Goal: Find contact information: Find contact information

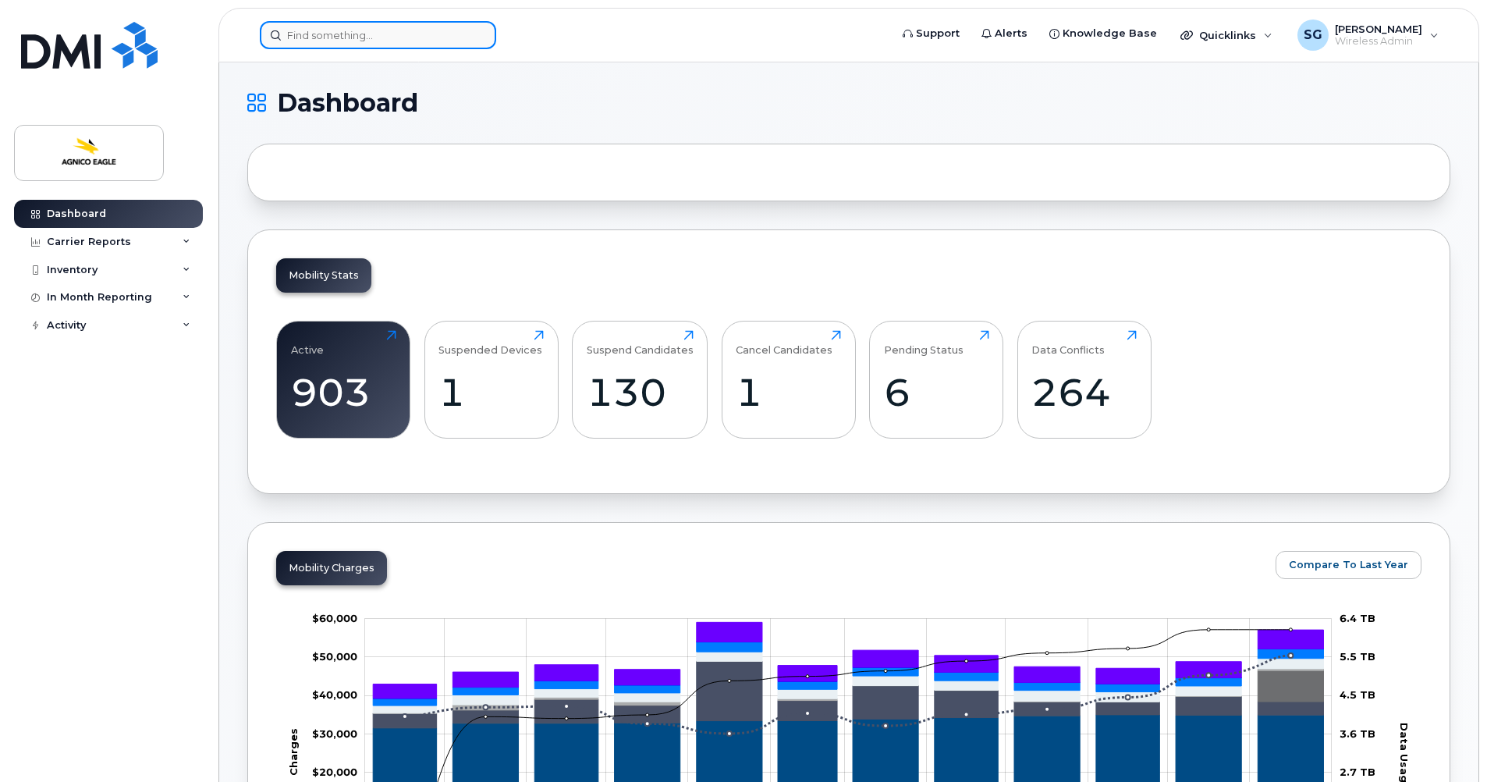
click at [415, 32] on input at bounding box center [378, 35] width 236 height 28
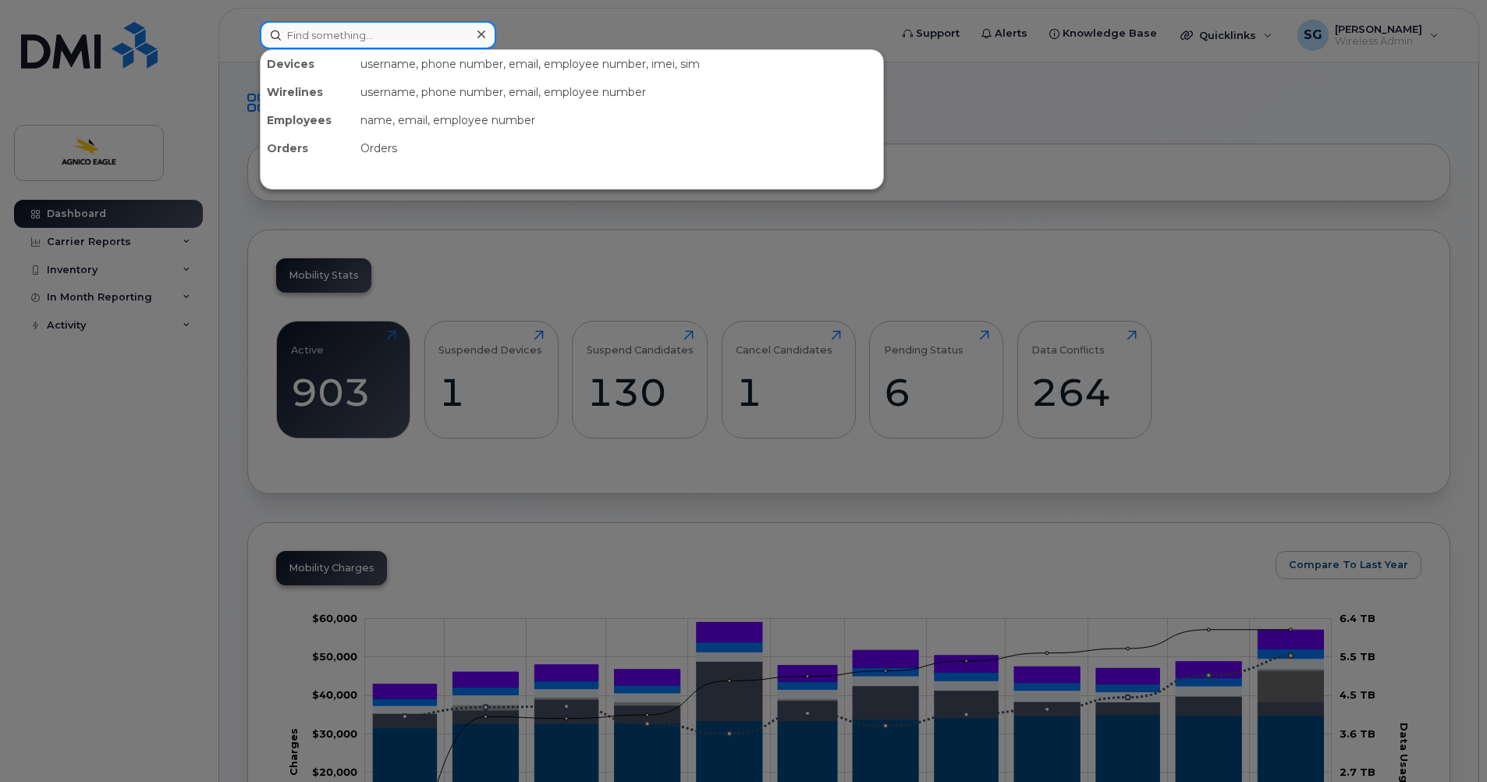
paste input "[PERSON_NAME]"
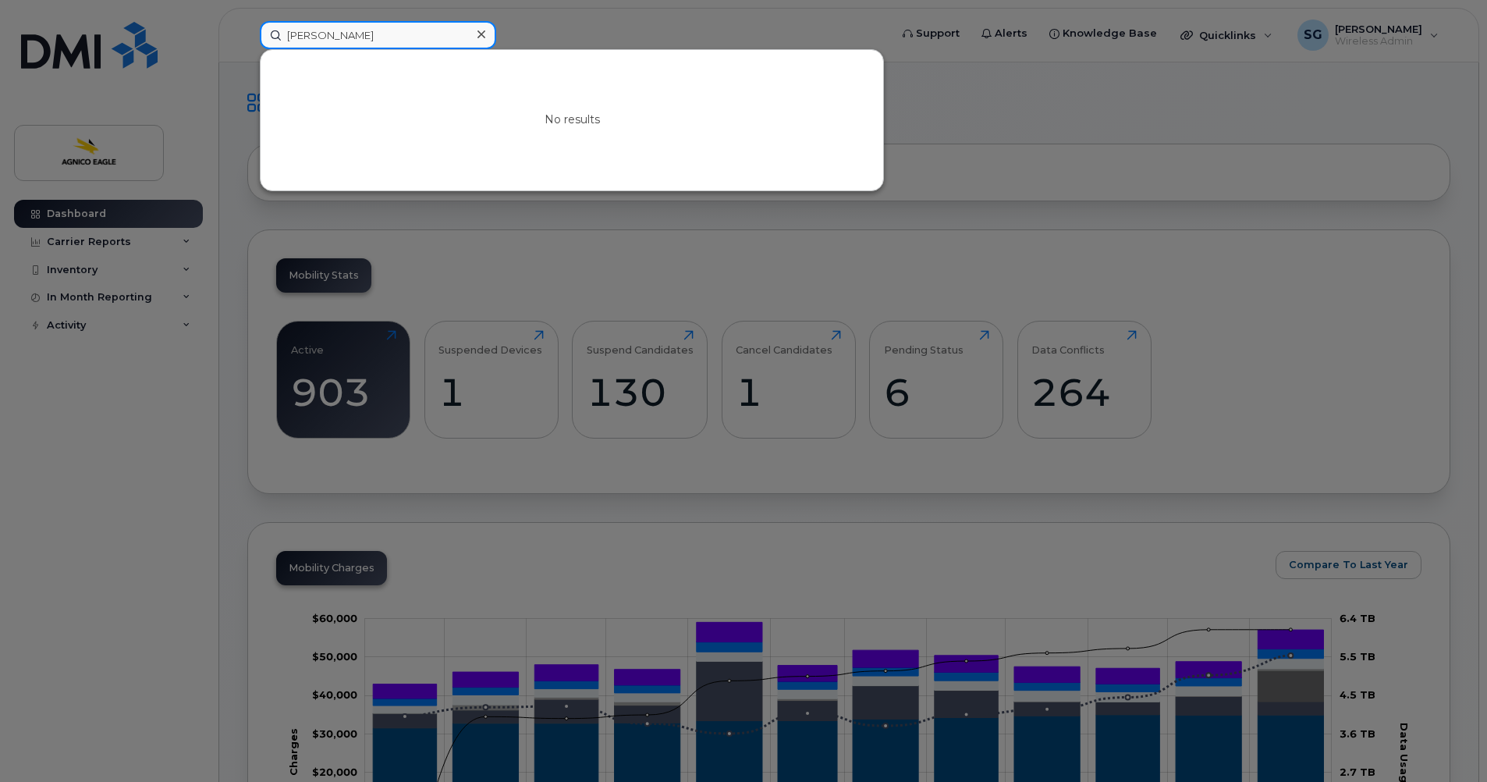
click at [290, 34] on input "[PERSON_NAME]" at bounding box center [378, 35] width 236 height 28
click at [287, 34] on input "[PERSON_NAME]" at bounding box center [378, 35] width 236 height 28
click at [392, 31] on input "[PERSON_NAME]" at bounding box center [378, 35] width 236 height 28
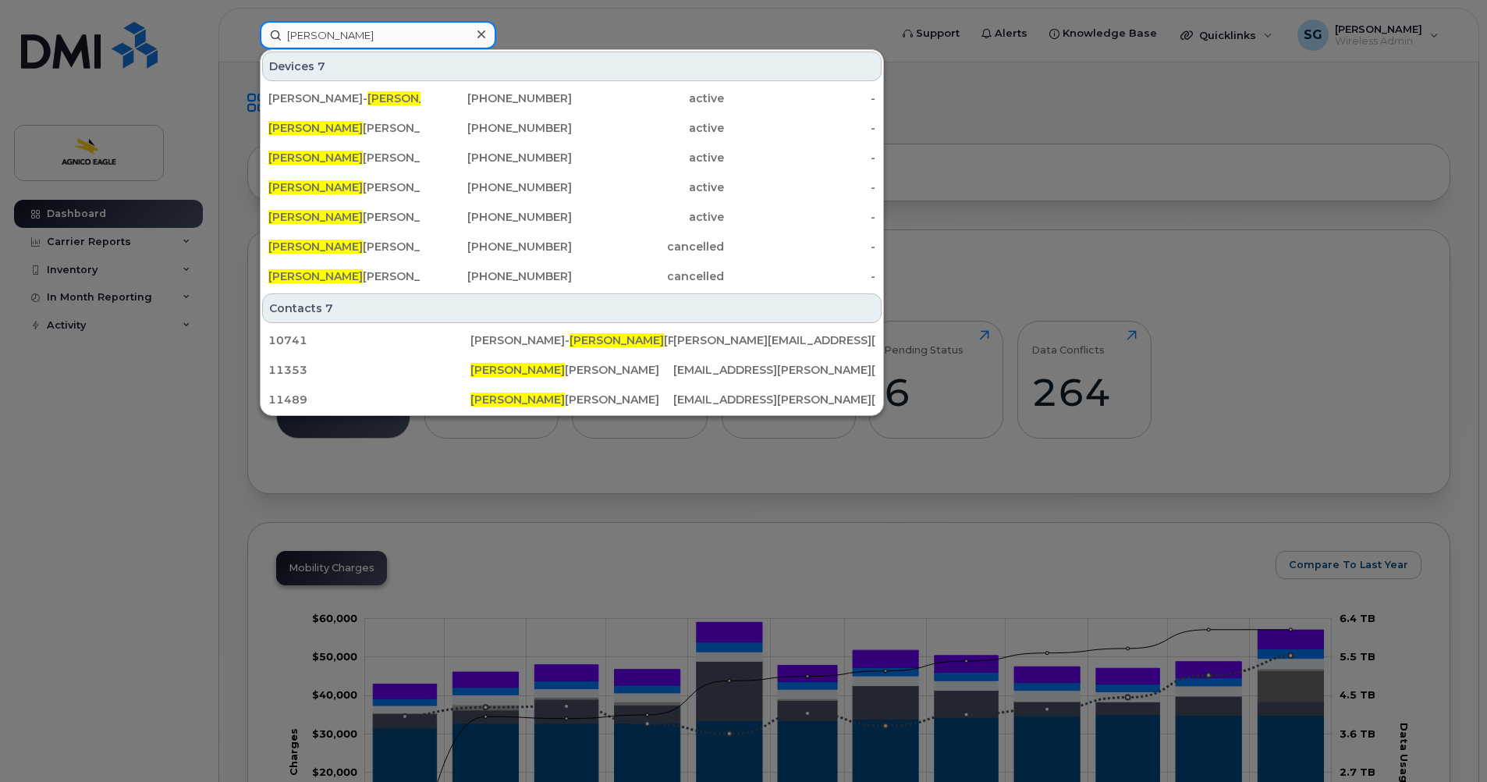
click at [299, 36] on input "[PERSON_NAME]" at bounding box center [378, 35] width 236 height 28
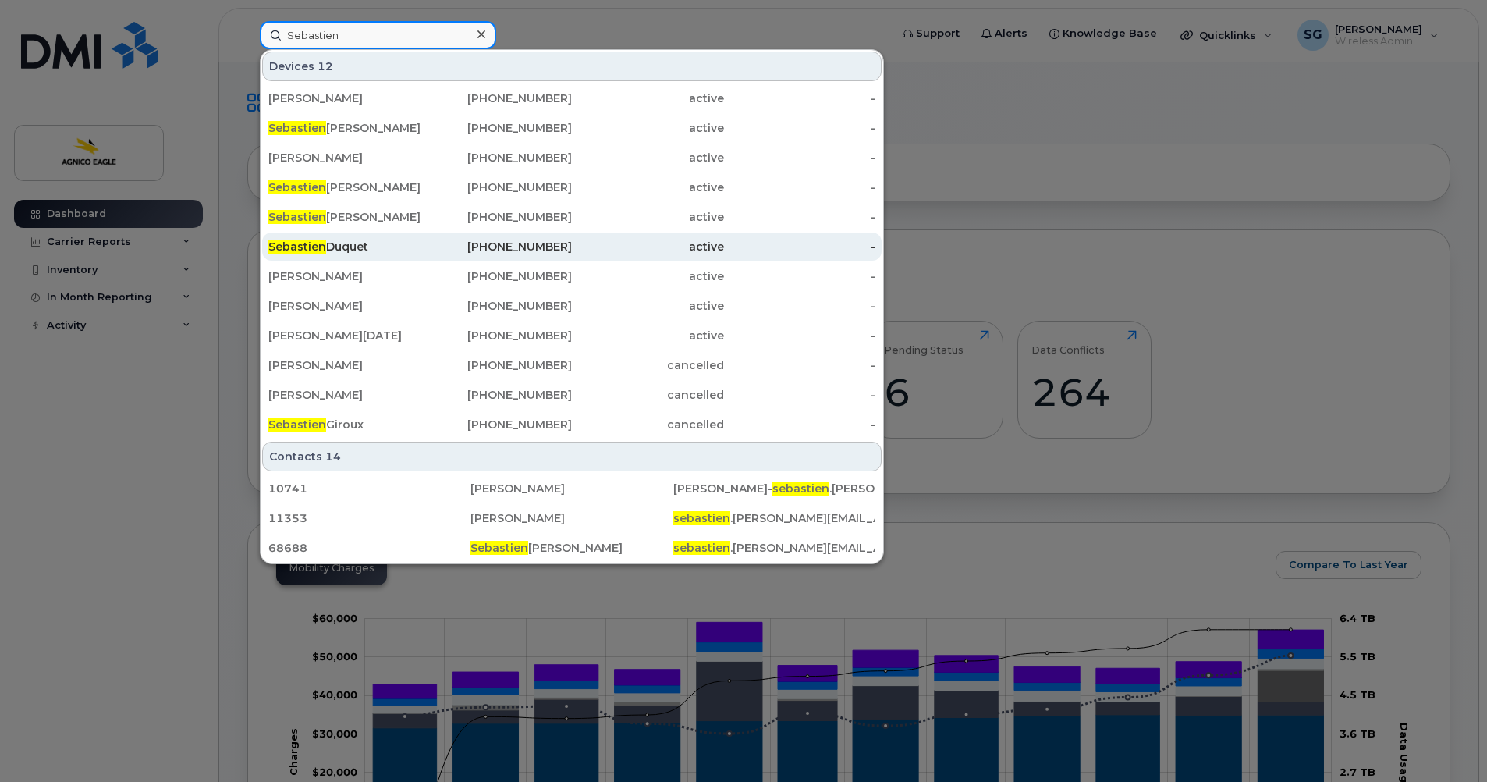
type input "Sebastien"
click at [353, 241] on div "[PERSON_NAME]" at bounding box center [344, 247] width 152 height 16
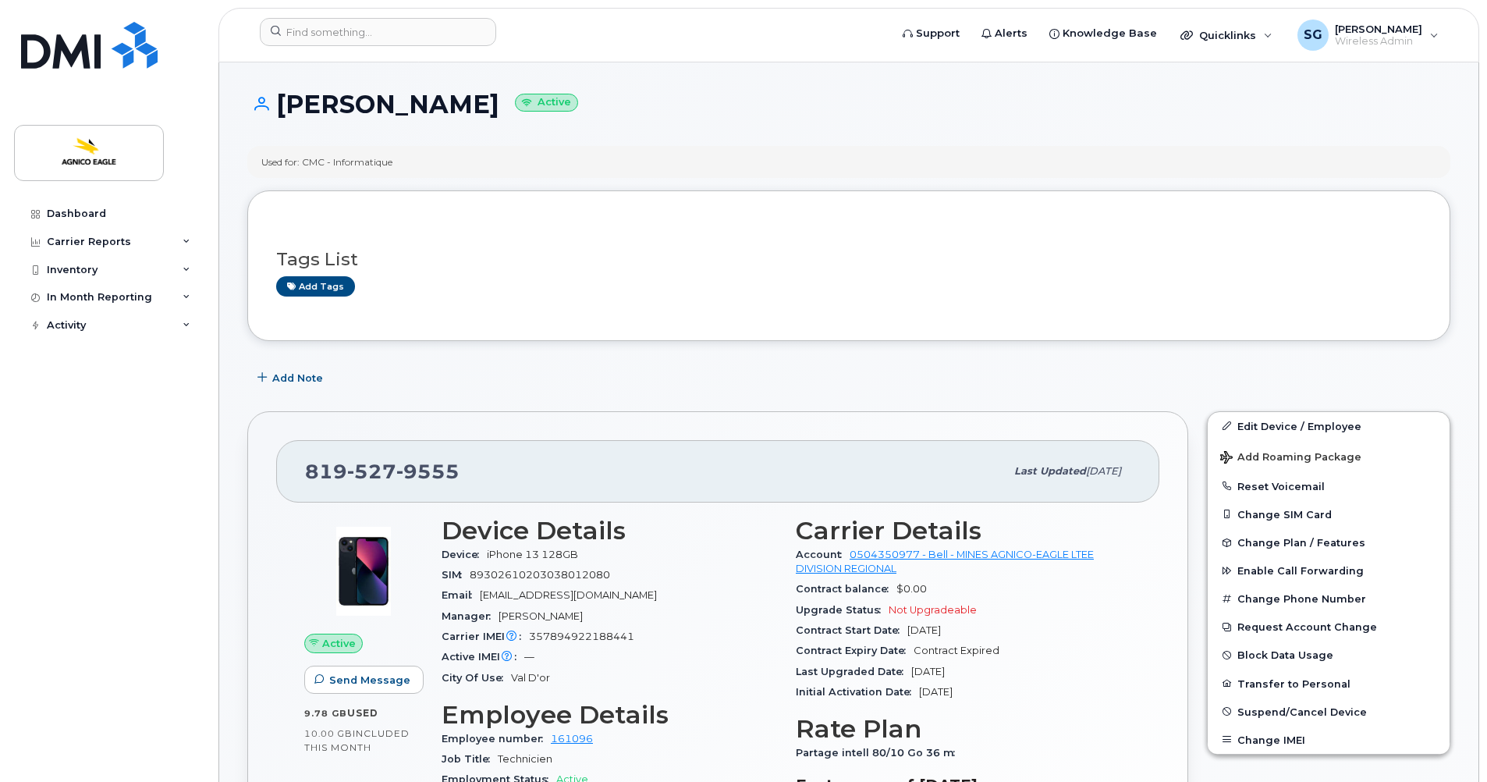
drag, startPoint x: 508, startPoint y: 103, endPoint x: 280, endPoint y: 85, distance: 228.5
copy h1 "[PERSON_NAME]"
click at [817, 140] on div "[PERSON_NAME] Active" at bounding box center [848, 118] width 1203 height 55
drag, startPoint x: 473, startPoint y: 470, endPoint x: 297, endPoint y: 455, distance: 176.2
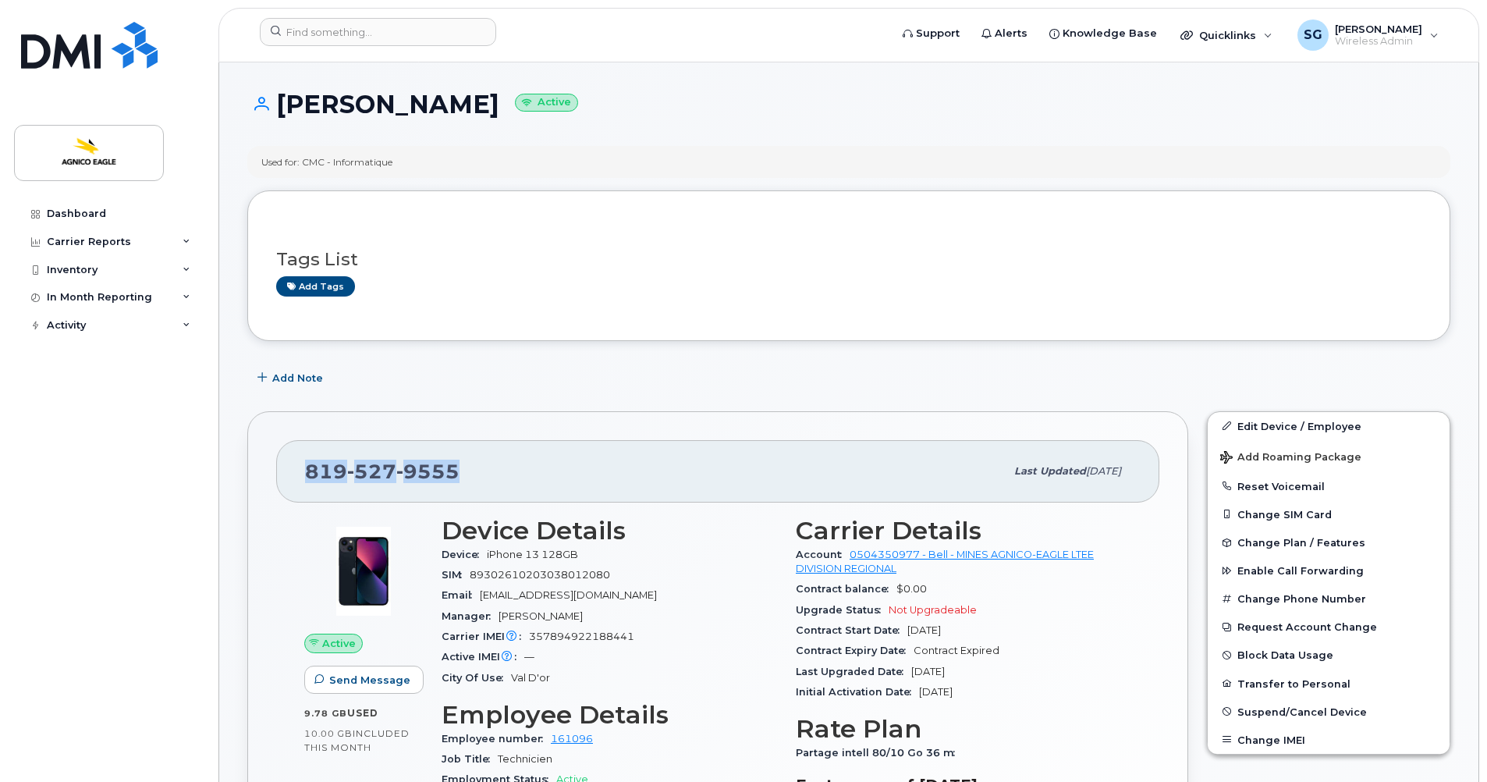
click at [297, 456] on div "[PHONE_NUMBER] Last updated [DATE]" at bounding box center [717, 471] width 883 height 62
copy span "[PHONE_NUMBER]"
